Goal: Task Accomplishment & Management: Use online tool/utility

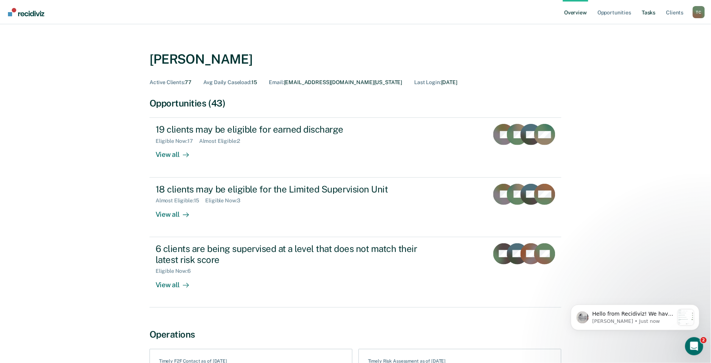
click at [645, 14] on link "Tasks" at bounding box center [649, 12] width 17 height 24
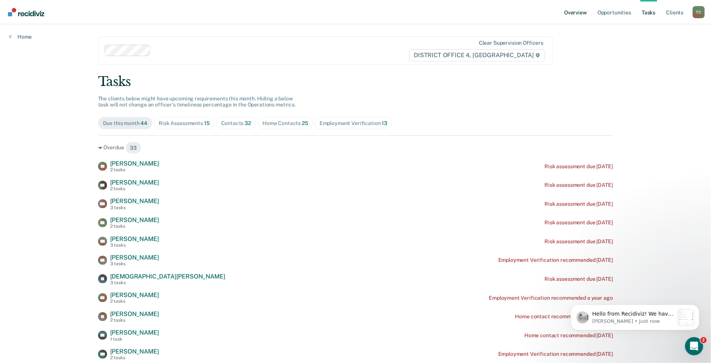
click at [569, 10] on link "Overview" at bounding box center [576, 12] width 26 height 24
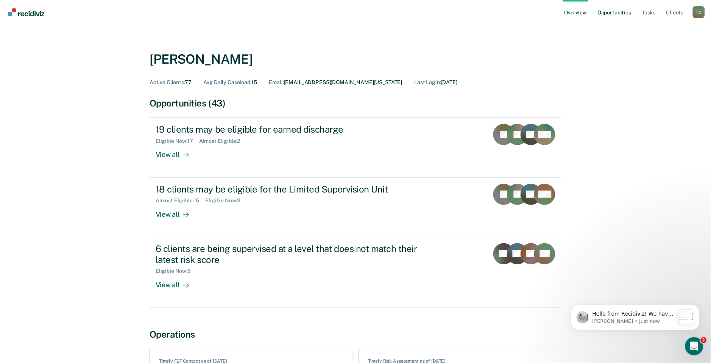
click at [616, 12] on link "Opportunities" at bounding box center [614, 12] width 37 height 24
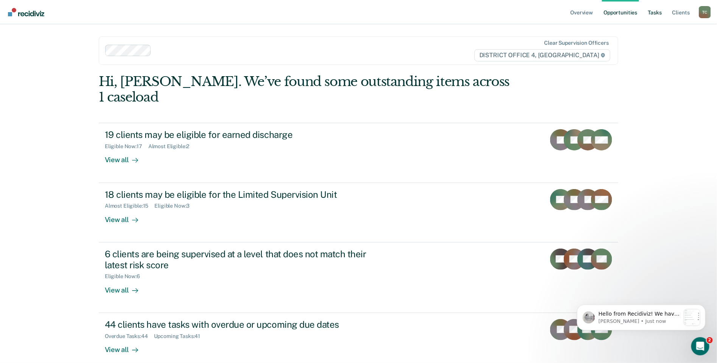
click at [659, 12] on link "Tasks" at bounding box center [655, 12] width 17 height 24
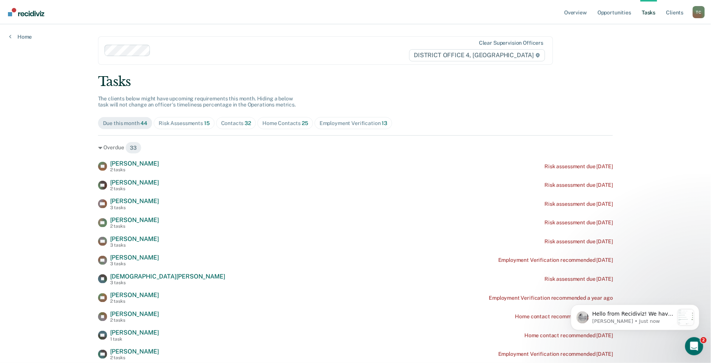
click at [281, 125] on div "Home Contacts 25" at bounding box center [285, 123] width 46 height 6
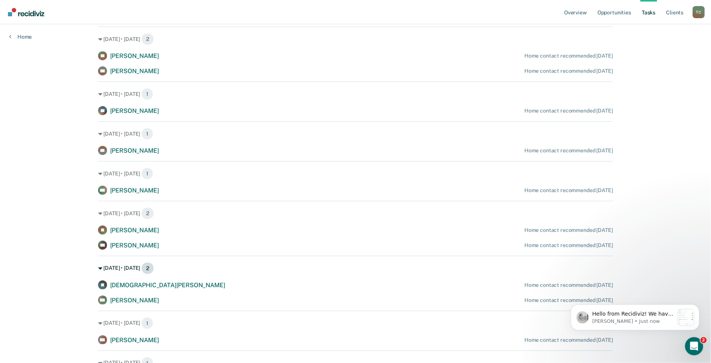
scroll to position [661, 0]
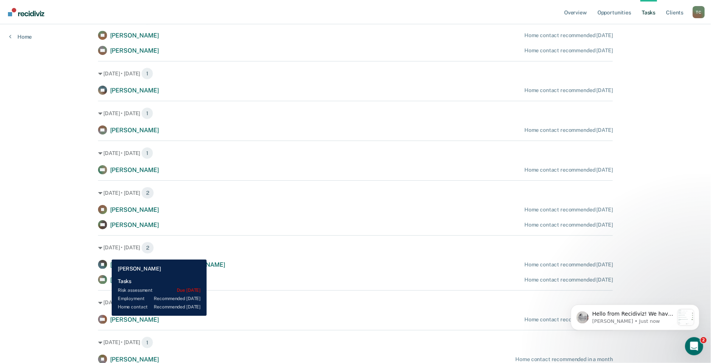
click at [105, 315] on div "MD Madison Ducote" at bounding box center [128, 319] width 61 height 9
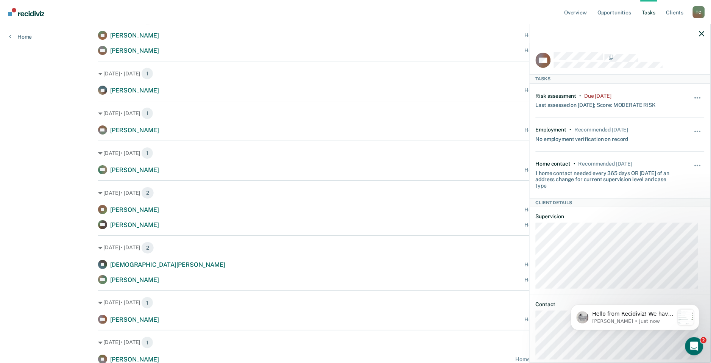
scroll to position [12, 0]
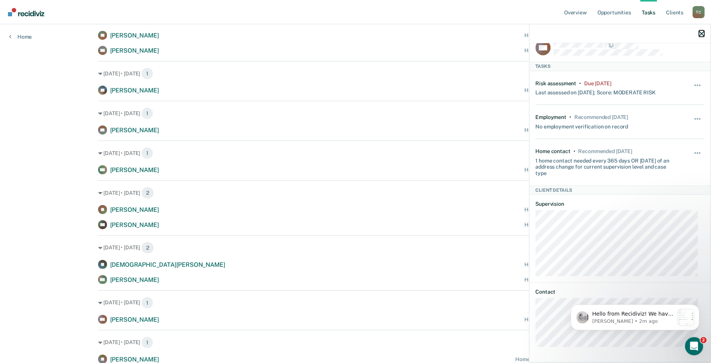
click at [701, 32] on icon "button" at bounding box center [701, 33] width 5 height 5
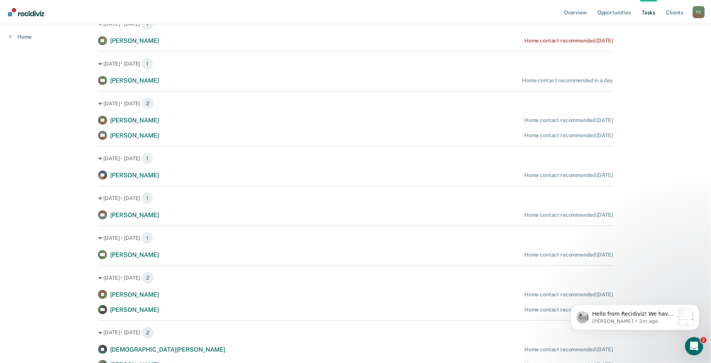
scroll to position [661, 0]
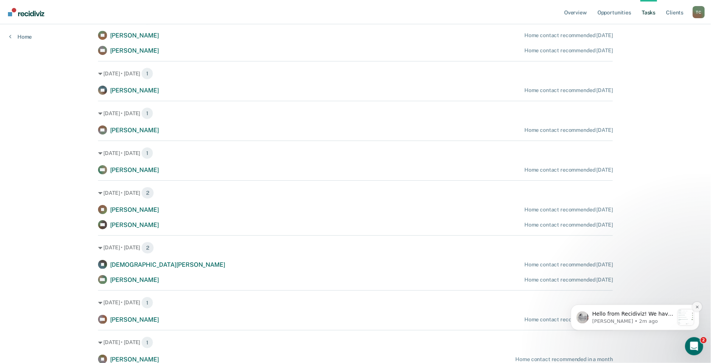
click at [696, 305] on icon "Dismiss notification" at bounding box center [697, 306] width 4 height 4
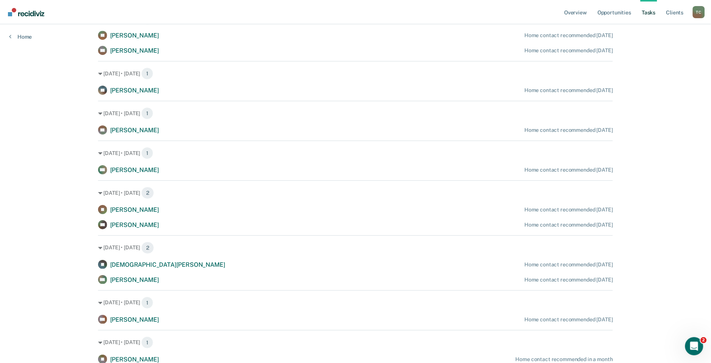
click at [133, 282] on span "Michael Gardner" at bounding box center [134, 279] width 49 height 7
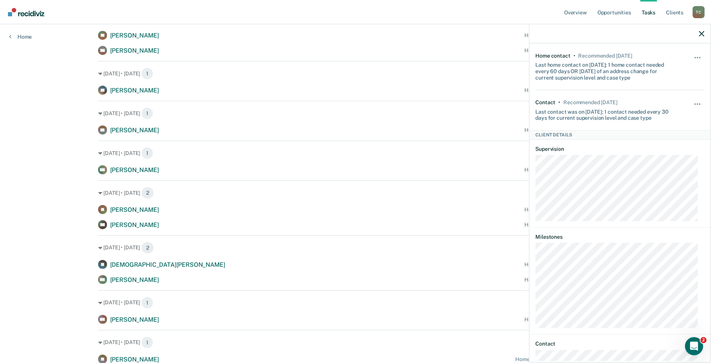
scroll to position [92, 0]
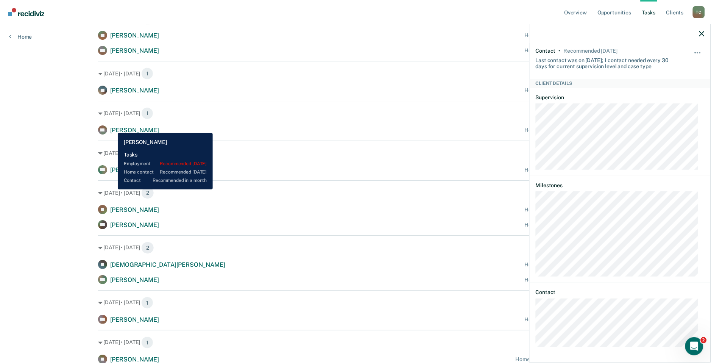
click at [112, 127] on span "Sonya Scott" at bounding box center [134, 129] width 49 height 7
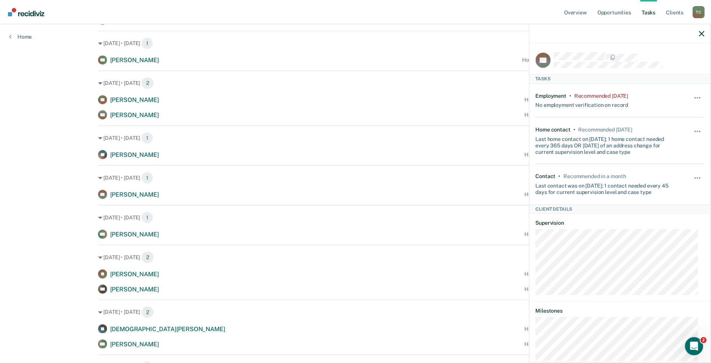
scroll to position [661, 0]
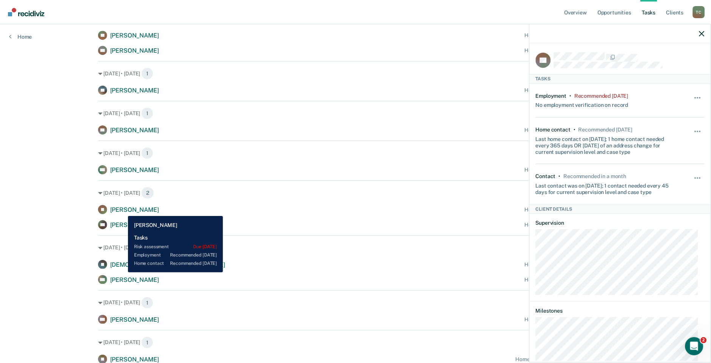
click at [122, 210] on span "Jake Schmahl" at bounding box center [134, 209] width 49 height 7
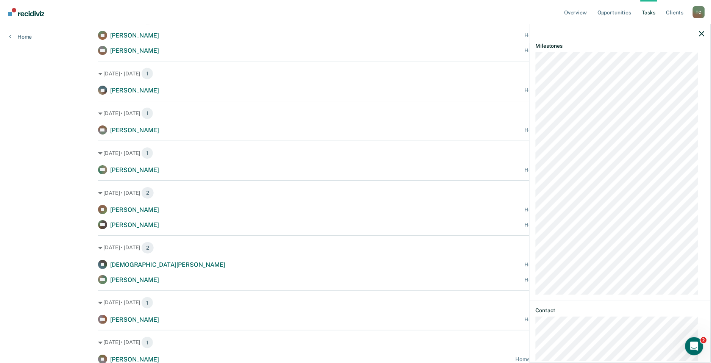
scroll to position [277, 0]
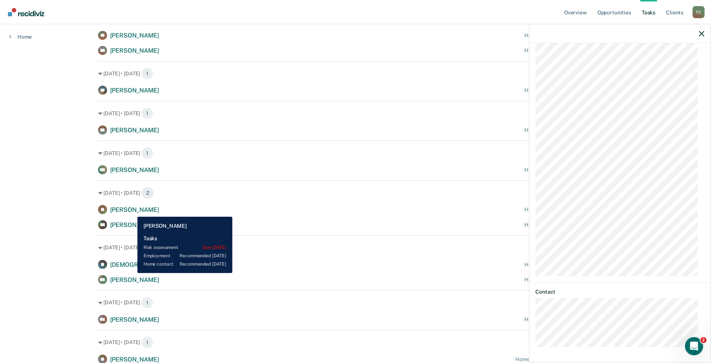
click at [132, 211] on span "Jake Schmahl" at bounding box center [134, 209] width 49 height 7
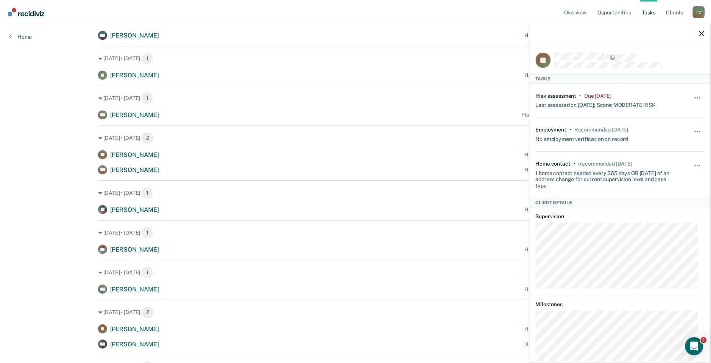
scroll to position [535, 0]
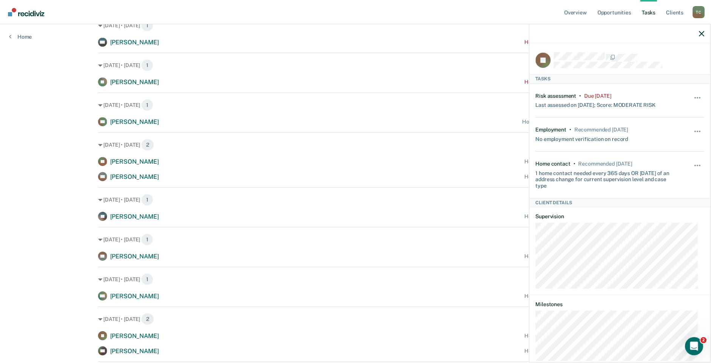
click at [706, 35] on div at bounding box center [620, 33] width 181 height 19
click at [702, 30] on button "button" at bounding box center [701, 33] width 5 height 6
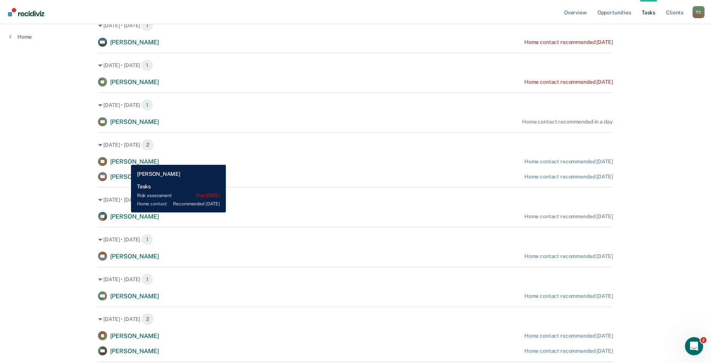
click at [125, 159] on span "Sarah Lewis" at bounding box center [134, 161] width 49 height 7
